Goal: Task Accomplishment & Management: Manage account settings

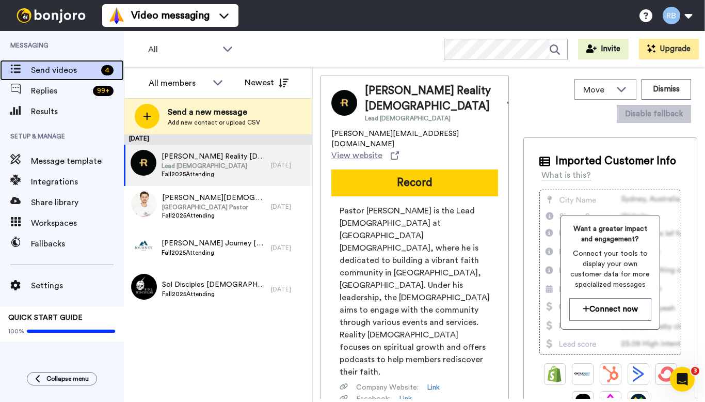
click at [75, 72] on span "Send videos" at bounding box center [64, 70] width 66 height 12
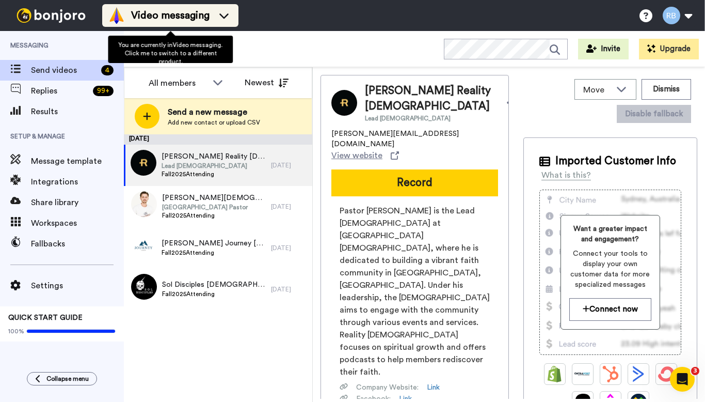
click at [217, 13] on icon at bounding box center [224, 15] width 17 height 10
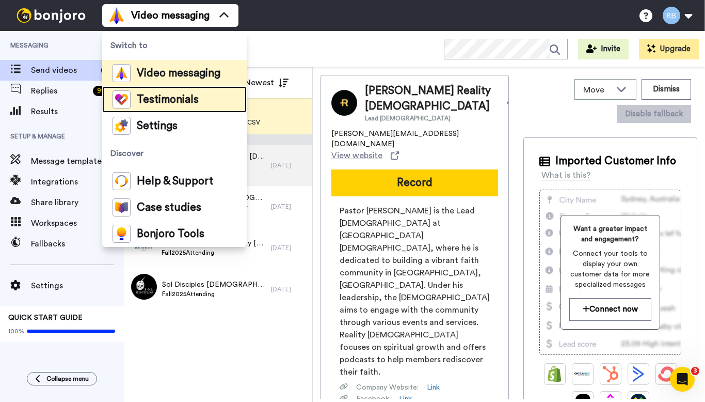
click at [204, 101] on li "Testimonials" at bounding box center [174, 99] width 145 height 26
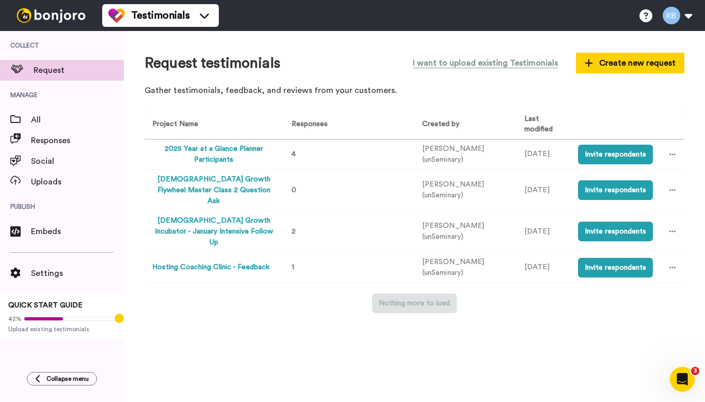
click at [237, 151] on button "2025 Year at a Glance Planner Participants" at bounding box center [213, 154] width 123 height 22
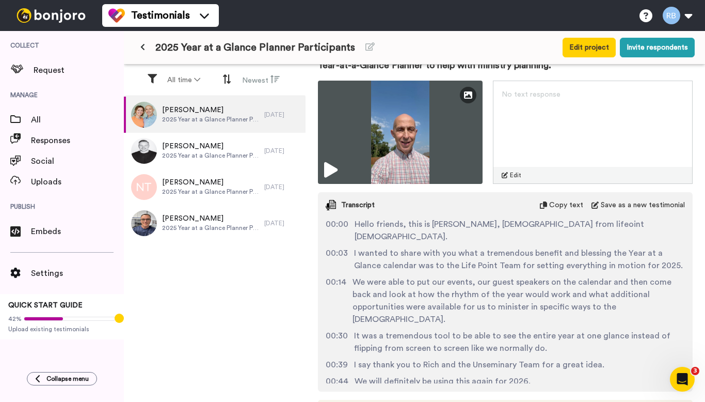
scroll to position [460, 0]
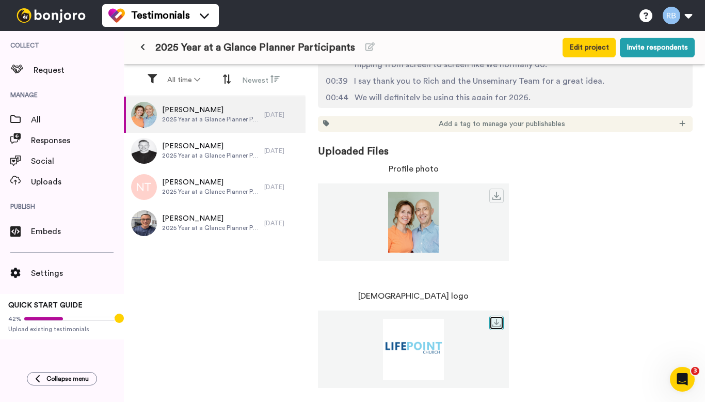
click at [499, 321] on icon at bounding box center [496, 322] width 8 height 8
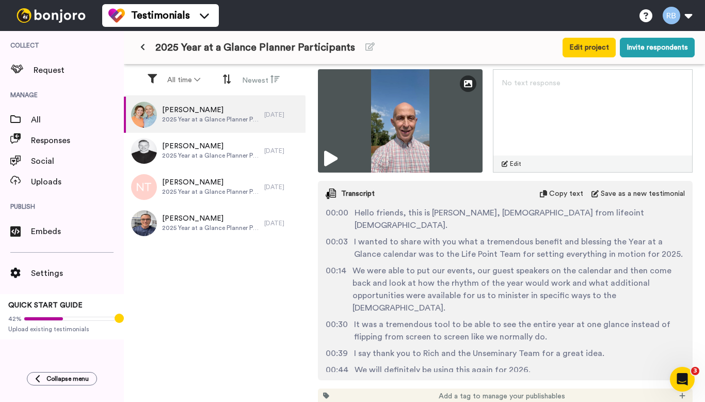
scroll to position [25, 0]
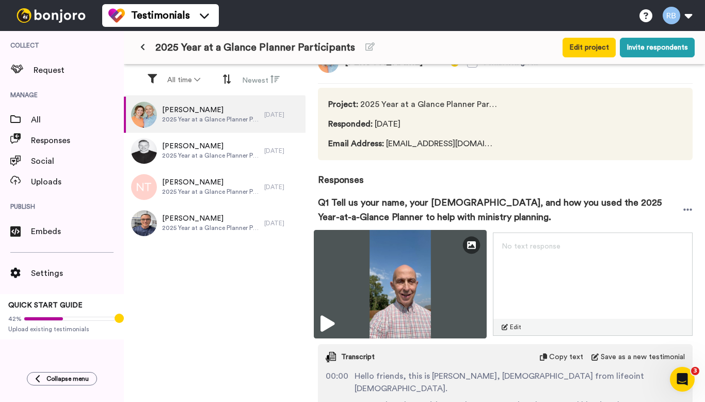
click at [448, 268] on img at bounding box center [400, 284] width 173 height 108
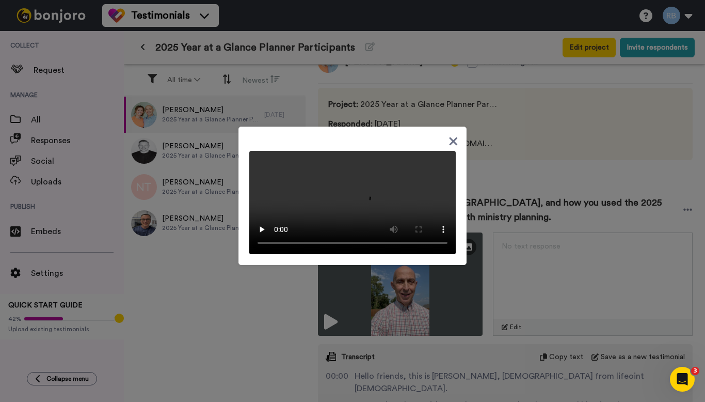
click at [445, 248] on div at bounding box center [352, 195] width 228 height 138
click at [453, 137] on icon at bounding box center [454, 141] width 8 height 8
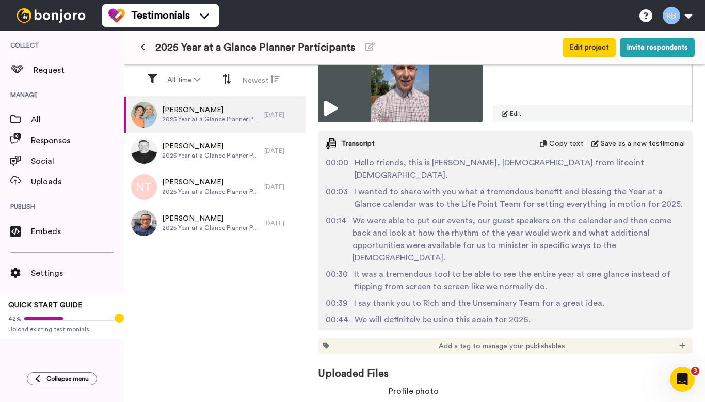
scroll to position [239, 0]
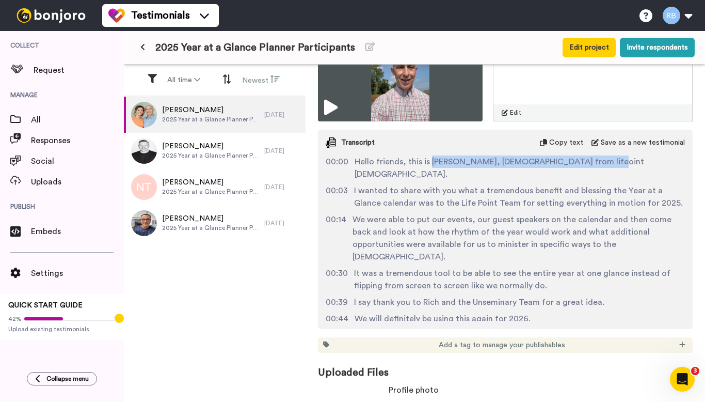
drag, startPoint x: 430, startPoint y: 163, endPoint x: 591, endPoint y: 166, distance: 160.6
click at [591, 166] on span "Hello friends, this is Jonathan Lewis, Pastor from lifeoint Church." at bounding box center [520, 167] width 330 height 25
copy span "Jonathan Lewis, Pastor from lifeoint Church"
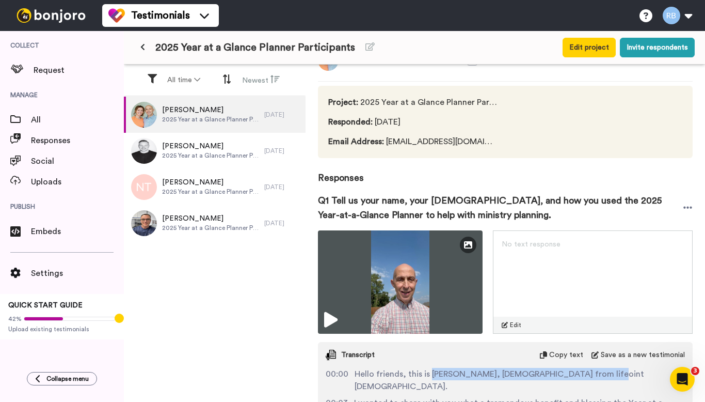
scroll to position [0, 0]
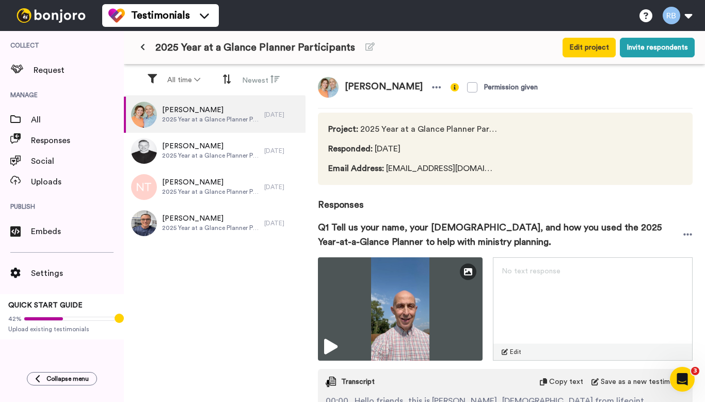
click at [447, 171] on span "Email Address : jlewischfc@gmail.com" at bounding box center [413, 168] width 170 height 12
click at [447, 170] on span "Email Address : jlewischfc@gmail.com" at bounding box center [413, 168] width 170 height 12
copy span "Email Address : jlewischfc@gmail.com"
click at [447, 170] on span "Email Address : jlewischfc@gmail.com" at bounding box center [413, 168] width 170 height 12
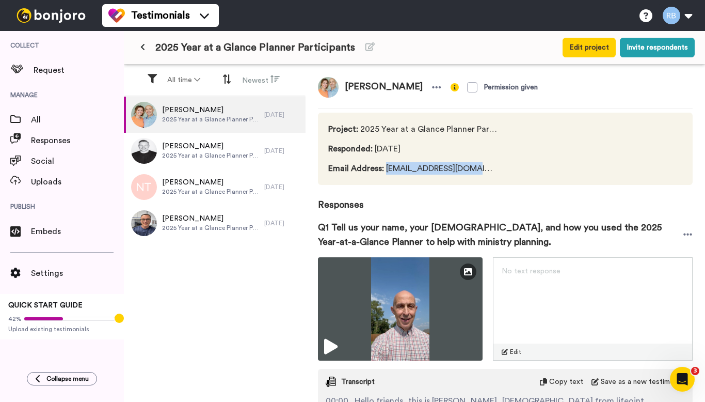
drag, startPoint x: 472, startPoint y: 169, endPoint x: 384, endPoint y: 173, distance: 87.8
click at [384, 173] on span "Email Address : jlewischfc@gmail.com" at bounding box center [413, 168] width 170 height 12
copy span "jlewischfc@gmail.com"
click at [146, 50] on button at bounding box center [142, 47] width 17 height 19
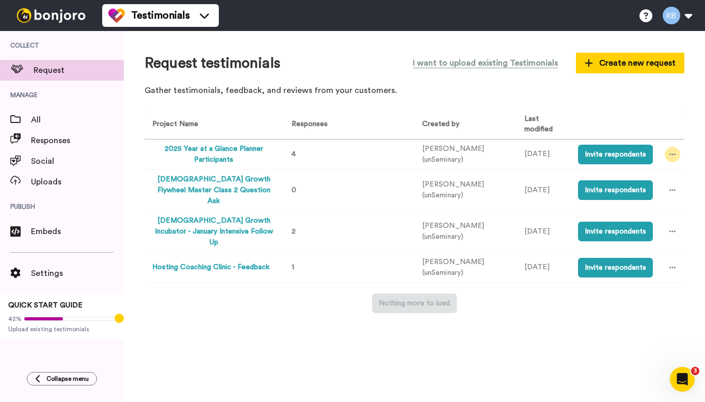
click at [673, 155] on icon at bounding box center [672, 154] width 6 height 7
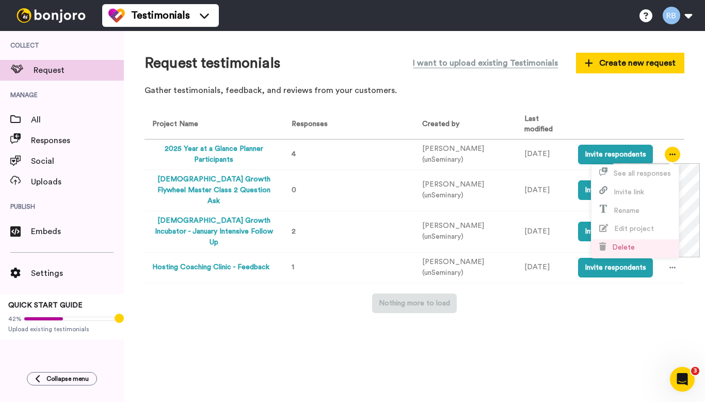
click at [640, 250] on li "Delete" at bounding box center [635, 248] width 87 height 19
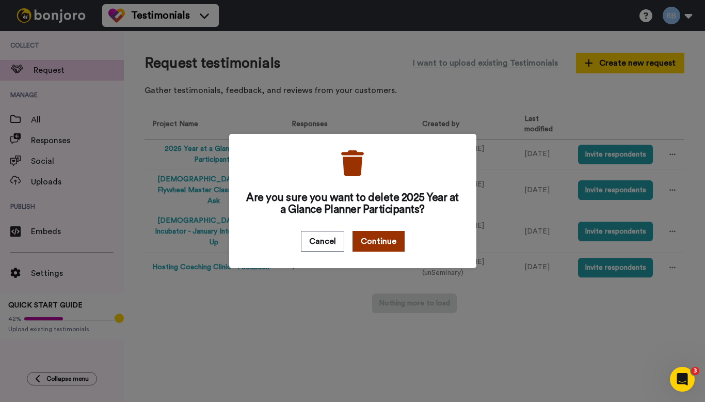
click at [385, 238] on button "Continue" at bounding box center [379, 241] width 52 height 21
